Goal: Information Seeking & Learning: Check status

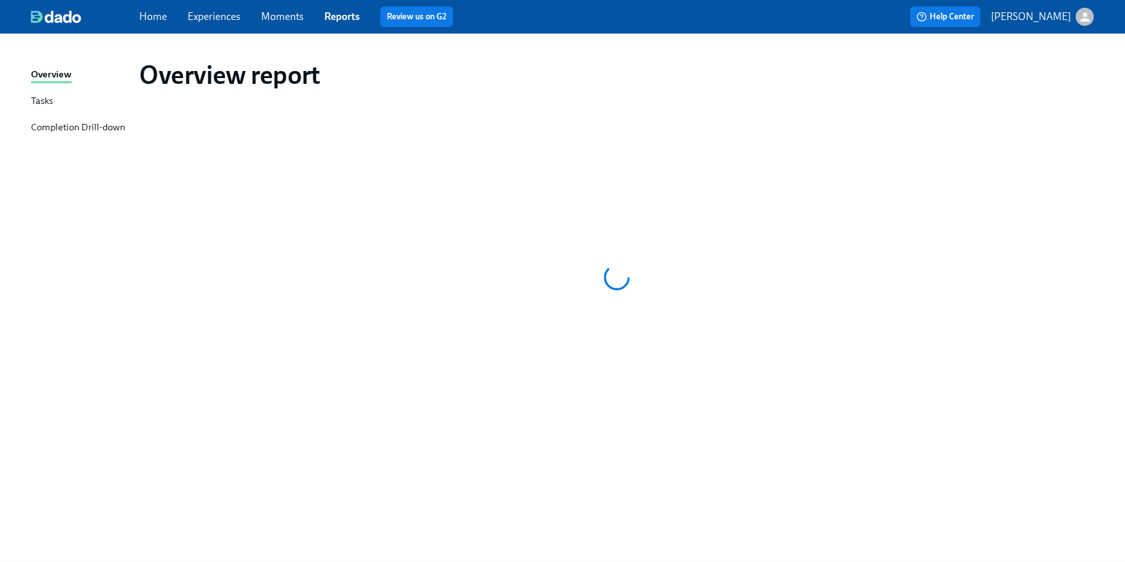
click at [144, 2] on div "Home Experiences Moments Reports Review us on G2 Help Center Briana Holloway" at bounding box center [562, 17] width 1125 height 34
drag, startPoint x: 147, startPoint y: 12, endPoint x: 162, endPoint y: 23, distance: 19.0
click at [148, 12] on link "Home" at bounding box center [153, 16] width 28 height 12
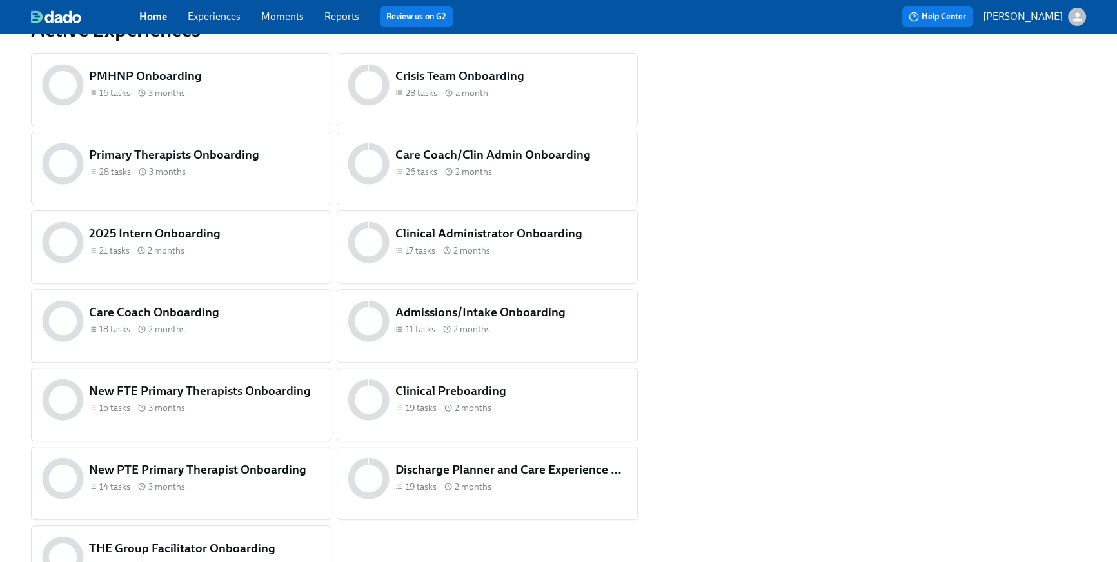
scroll to position [618, 0]
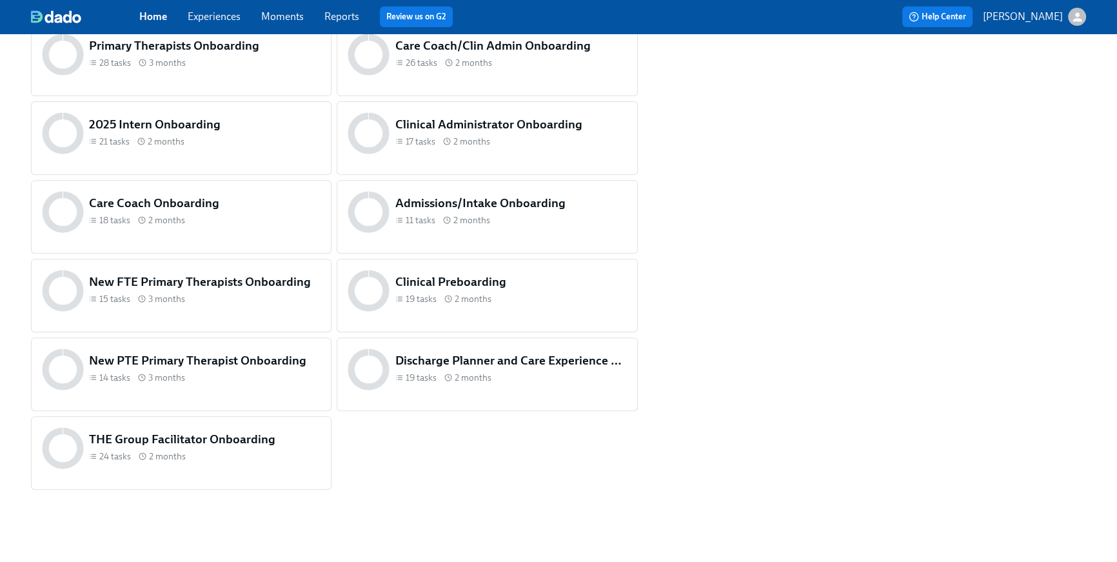
click at [234, 440] on h5 "THE Group Facilitator Onboarding" at bounding box center [204, 439] width 231 height 17
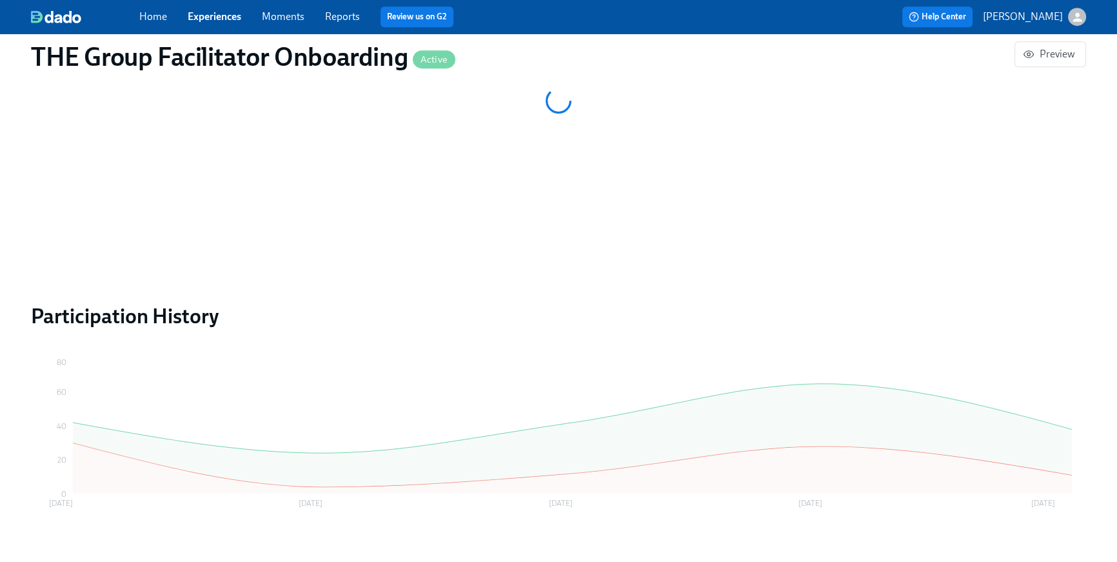
scroll to position [1023, 0]
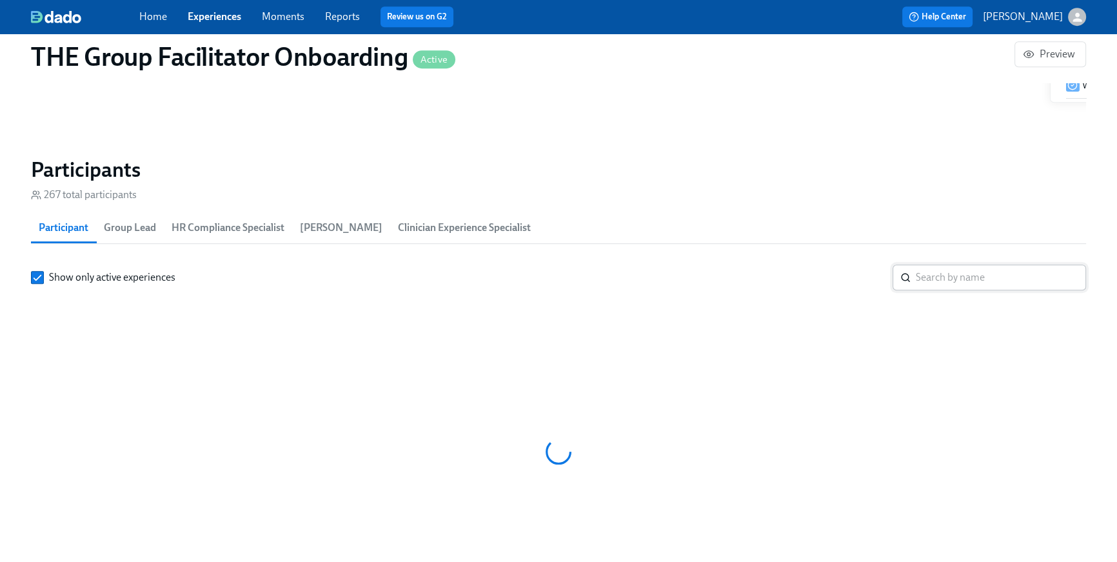
click at [932, 264] on input "search" at bounding box center [1001, 277] width 170 height 26
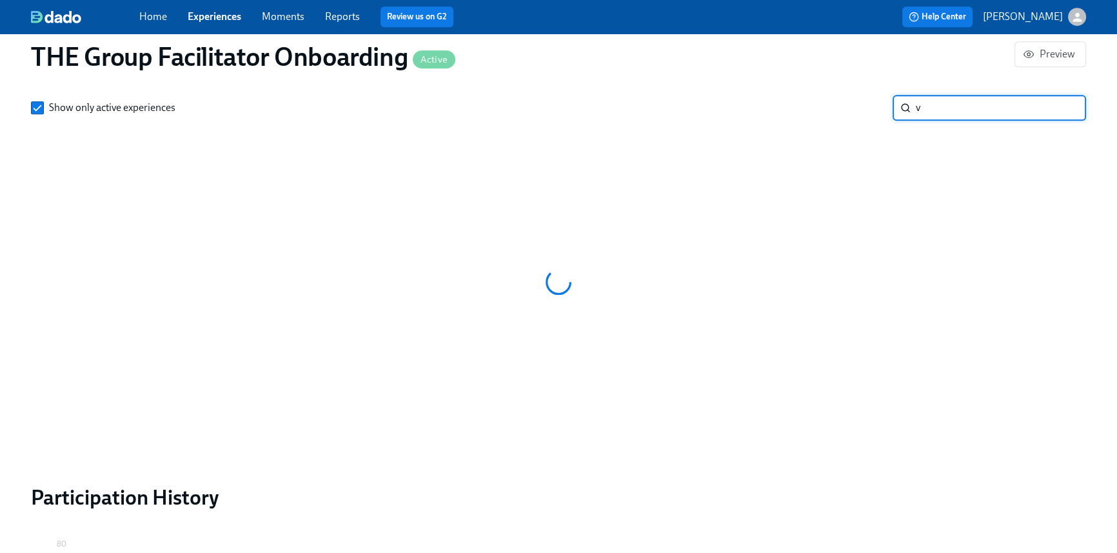
scroll to position [0, 18088]
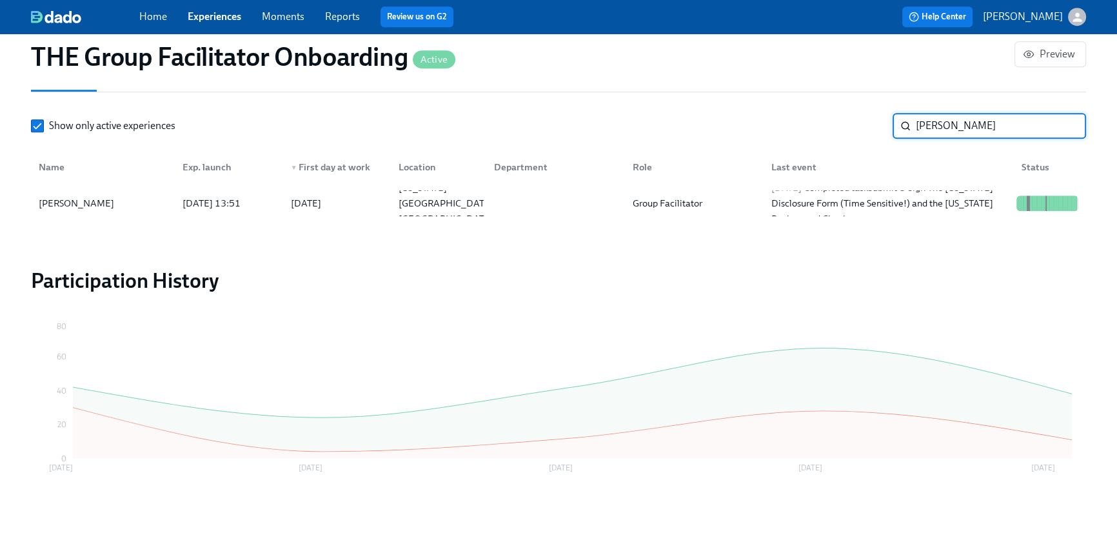
scroll to position [1174, 0]
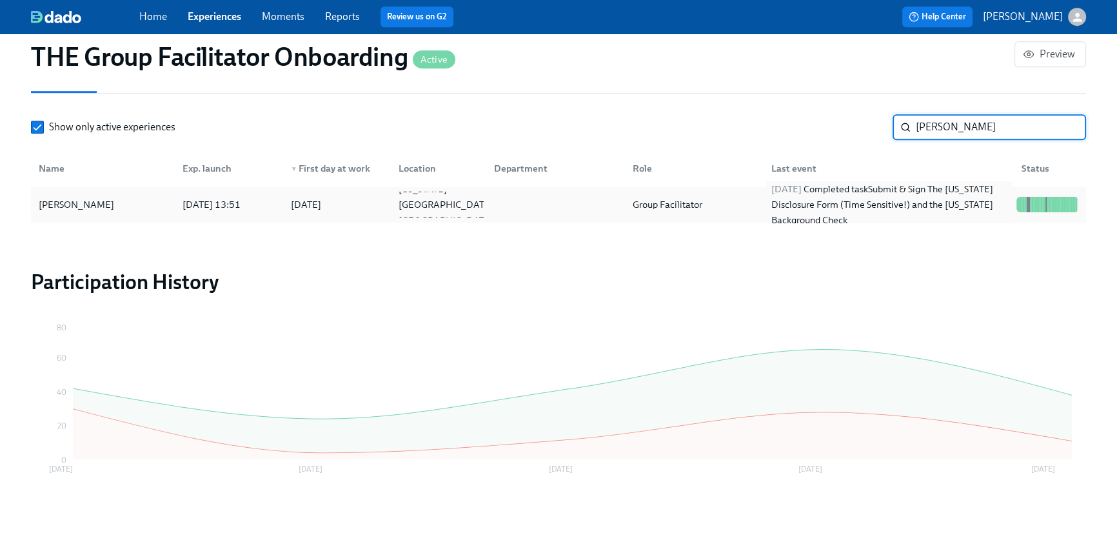
type input "vincent"
click at [861, 202] on div "2025/09/22 Completed task Submit & Sign The Utah Disclosure Form (Time Sensitiv…" at bounding box center [888, 204] width 245 height 46
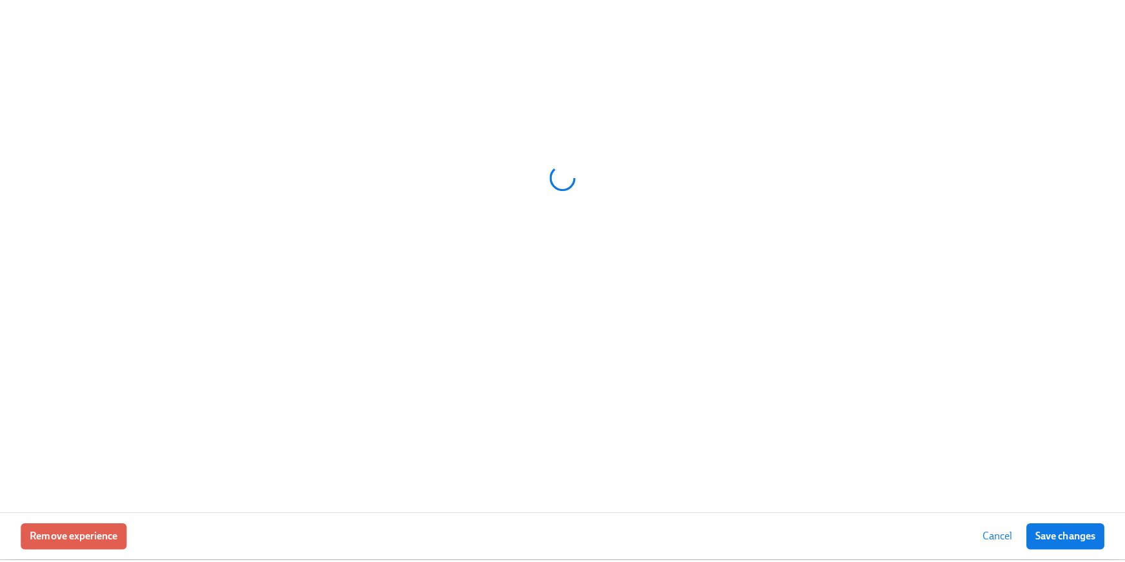
scroll to position [1165, 0]
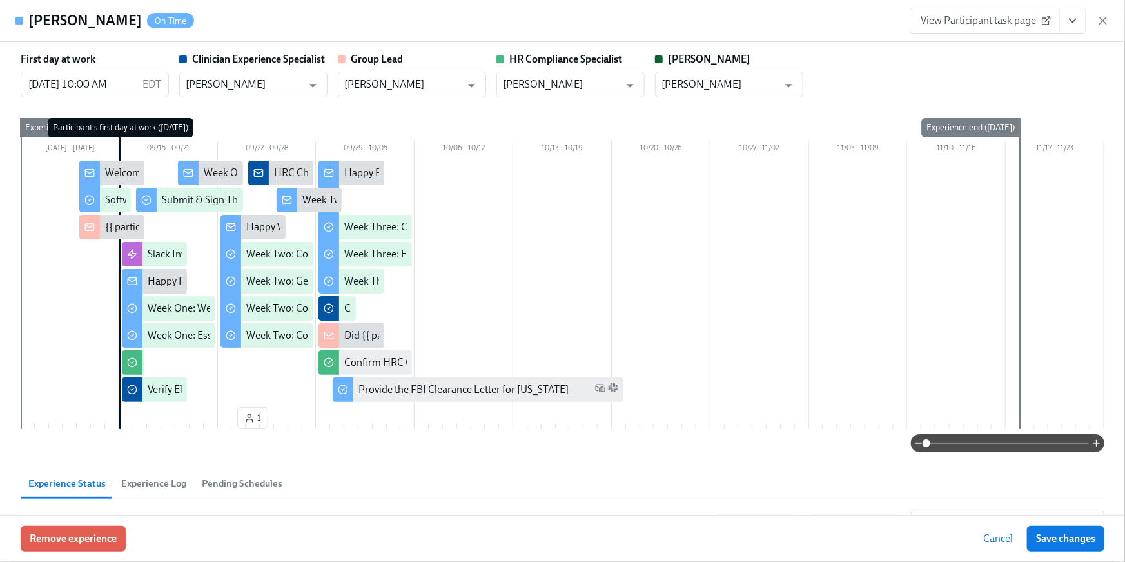
click at [1069, 25] on icon "View task page" at bounding box center [1073, 20] width 13 height 13
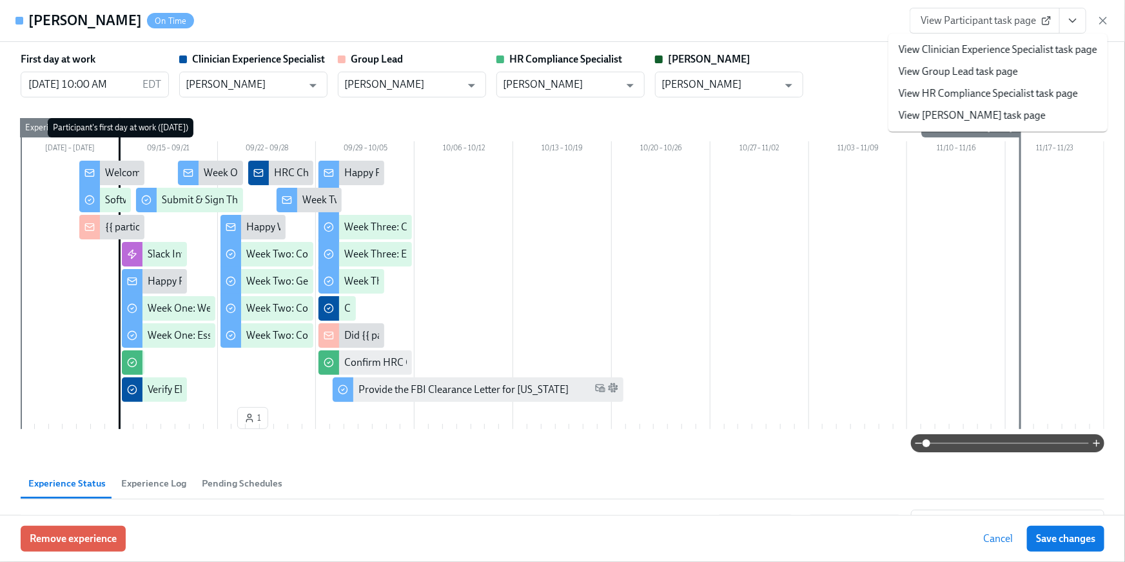
click at [967, 92] on link "View HR Compliance Specialist task page" at bounding box center [988, 93] width 179 height 14
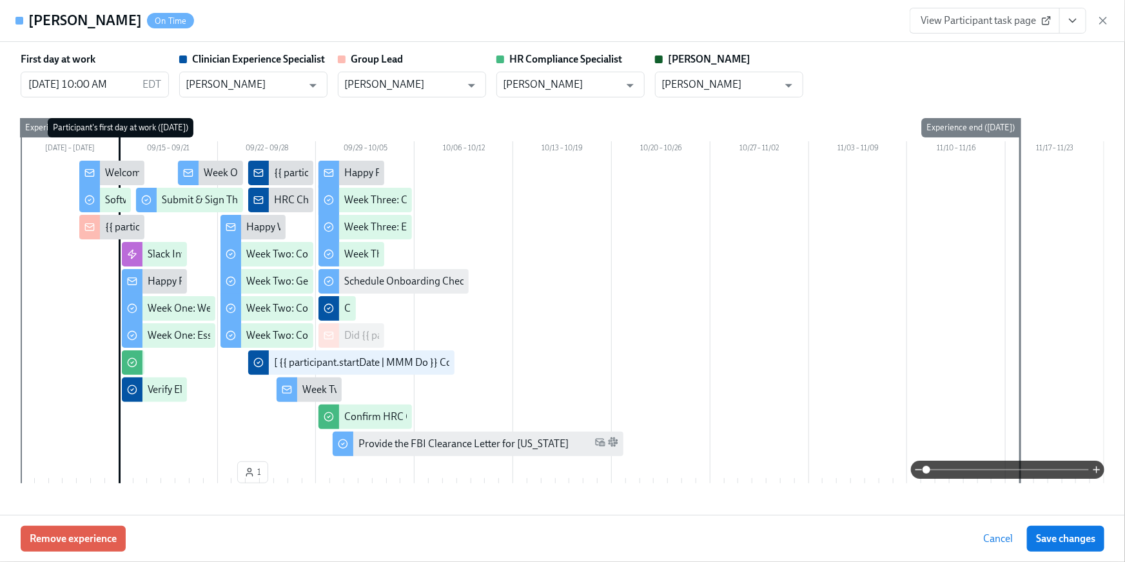
scroll to position [1129, 0]
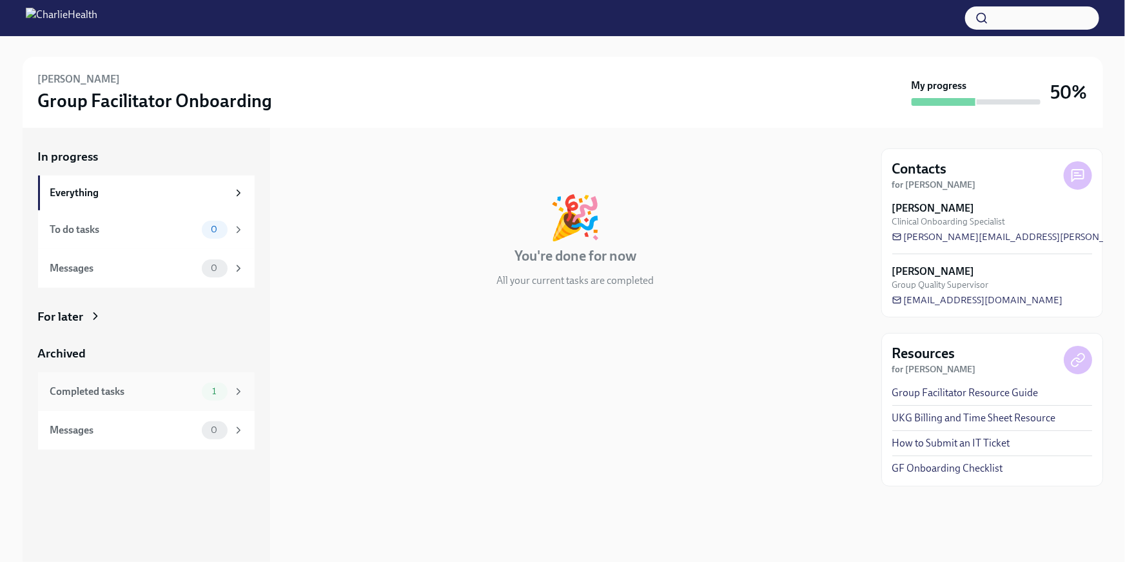
click at [155, 384] on div "Completed tasks" at bounding box center [123, 391] width 146 height 14
